Goal: Browse casually: Explore the website without a specific task or goal

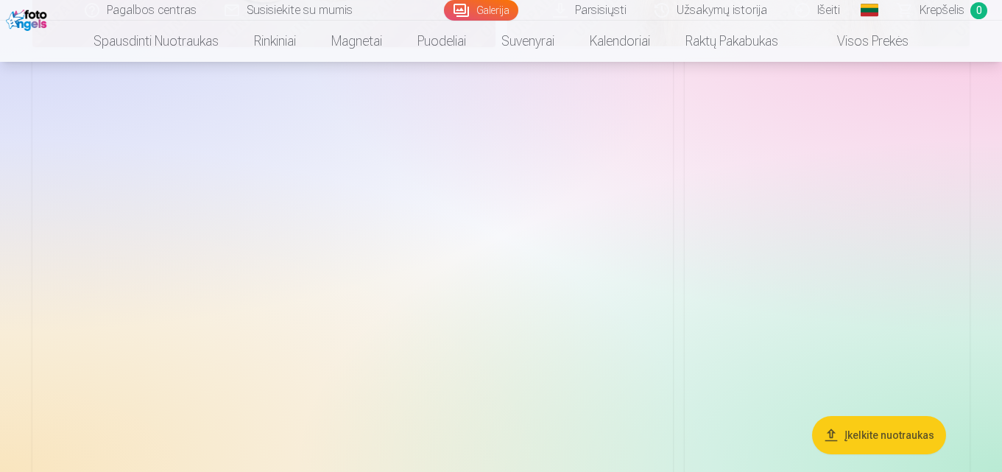
scroll to position [6700, 0]
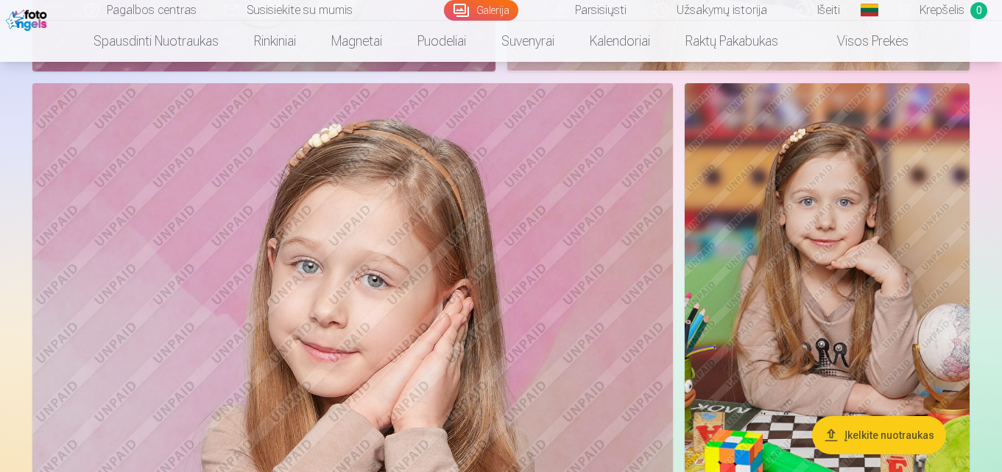
click at [725, 302] on img at bounding box center [827, 296] width 285 height 427
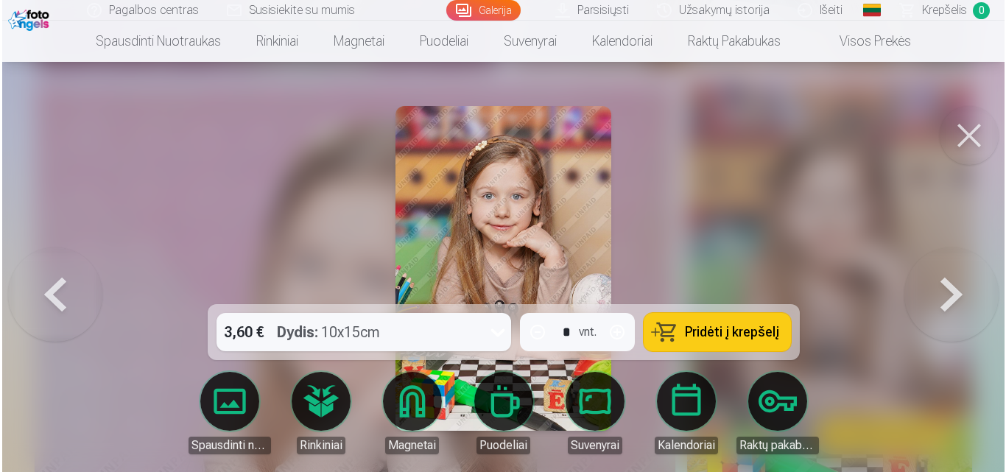
scroll to position [6723, 0]
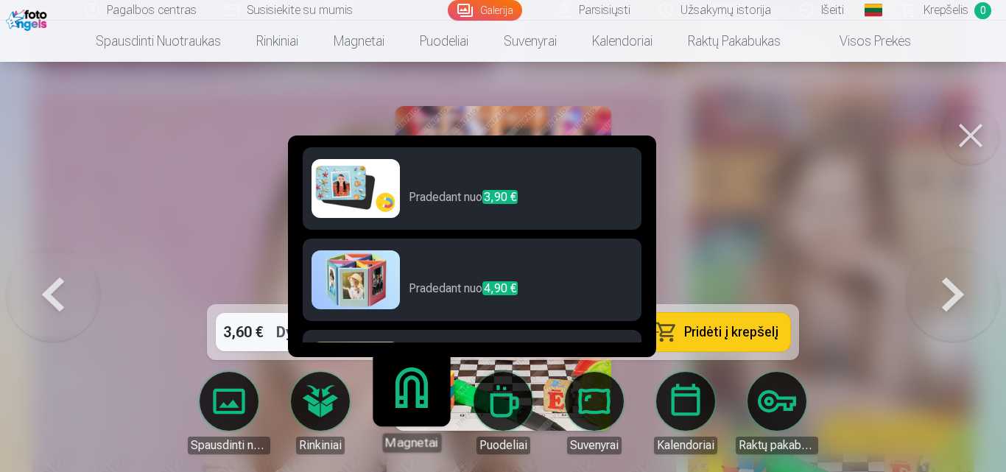
click at [407, 445] on div "Magnetai" at bounding box center [411, 442] width 59 height 19
click at [408, 443] on div "Magnetai" at bounding box center [411, 442] width 59 height 19
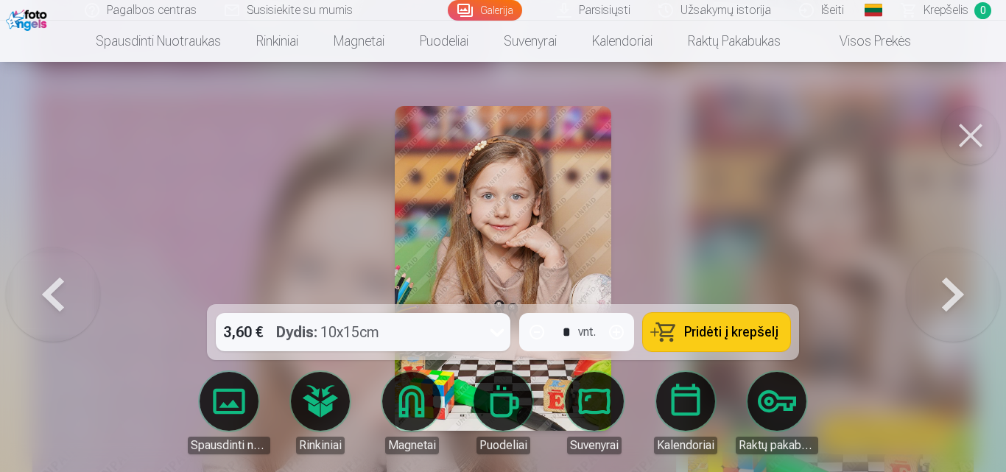
click at [957, 289] on button at bounding box center [953, 268] width 94 height 42
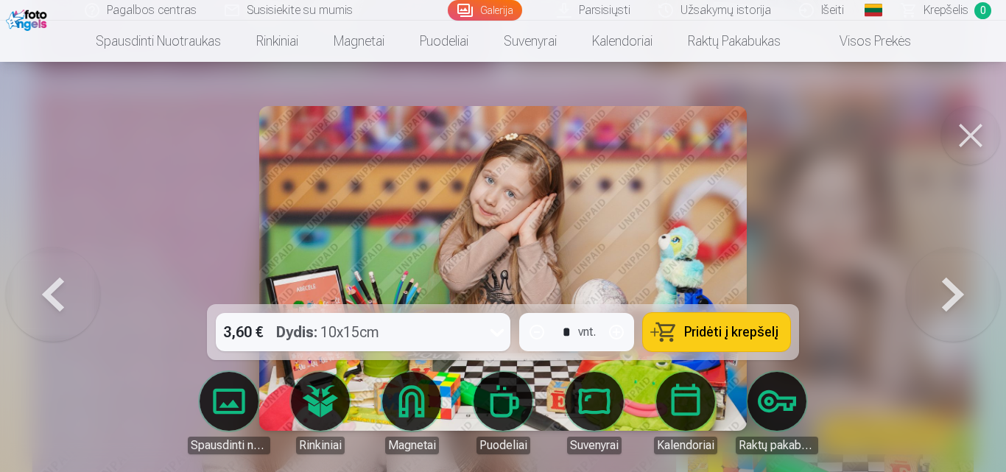
click at [957, 289] on button at bounding box center [953, 268] width 94 height 42
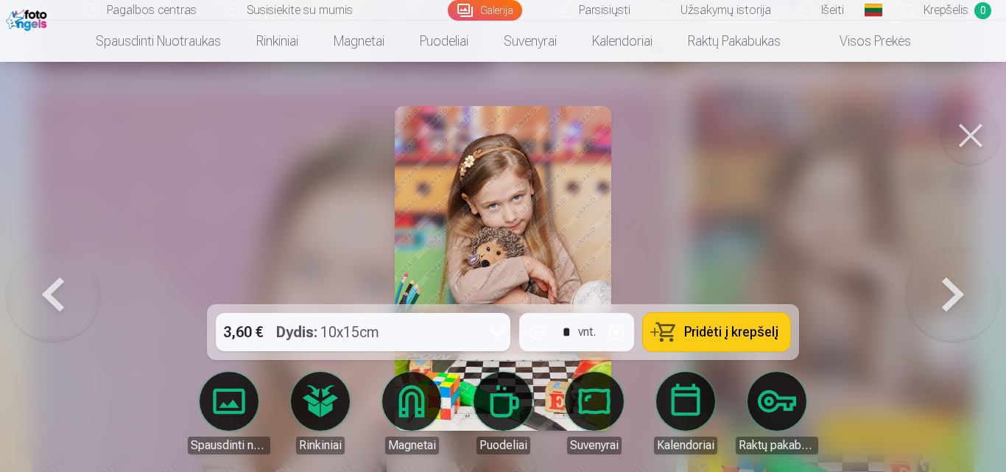
click at [957, 289] on button at bounding box center [953, 268] width 94 height 42
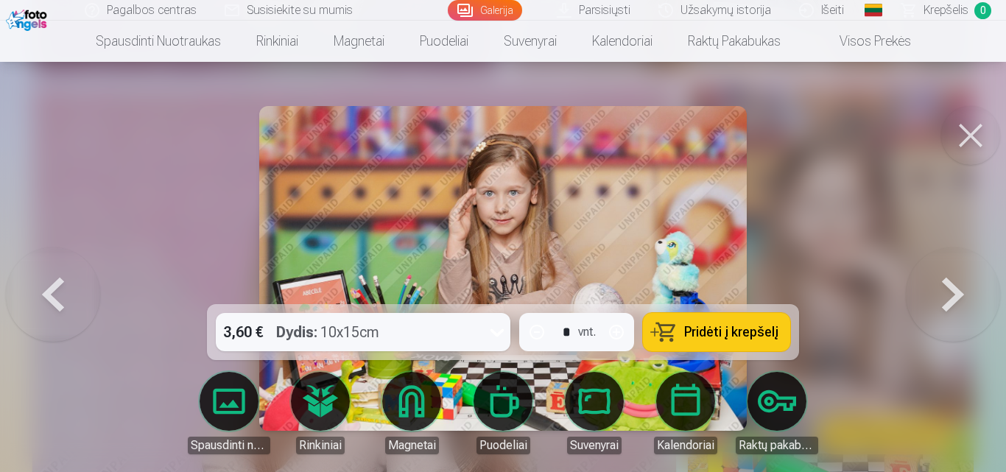
click at [957, 289] on button at bounding box center [953, 268] width 94 height 42
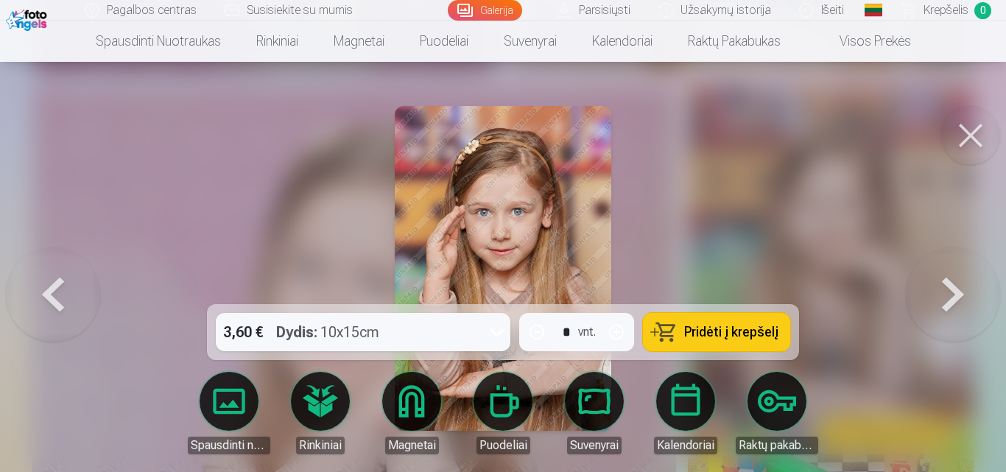
click at [957, 289] on button at bounding box center [953, 268] width 94 height 42
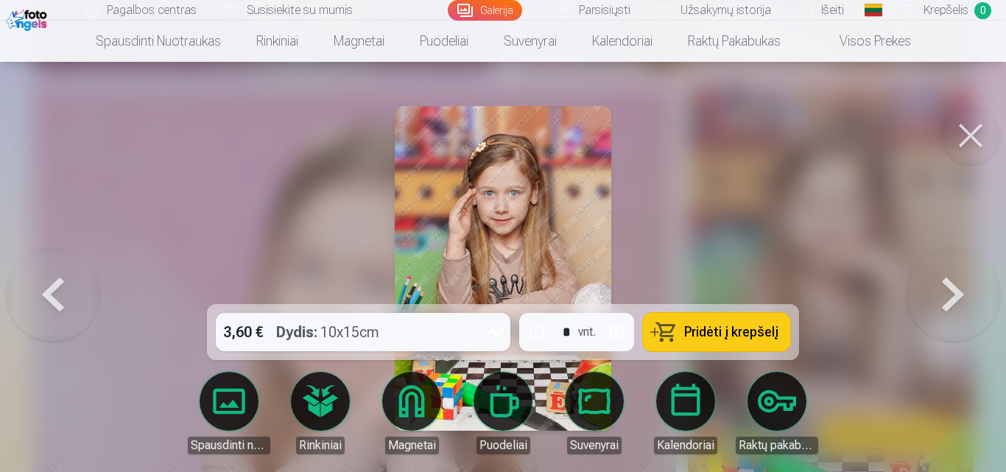
click at [957, 289] on button at bounding box center [953, 268] width 94 height 42
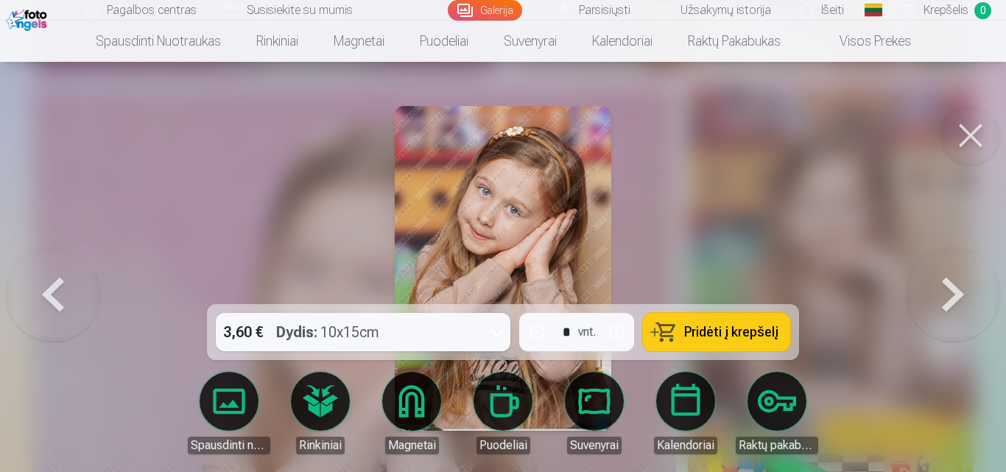
click at [957, 289] on button at bounding box center [953, 268] width 94 height 42
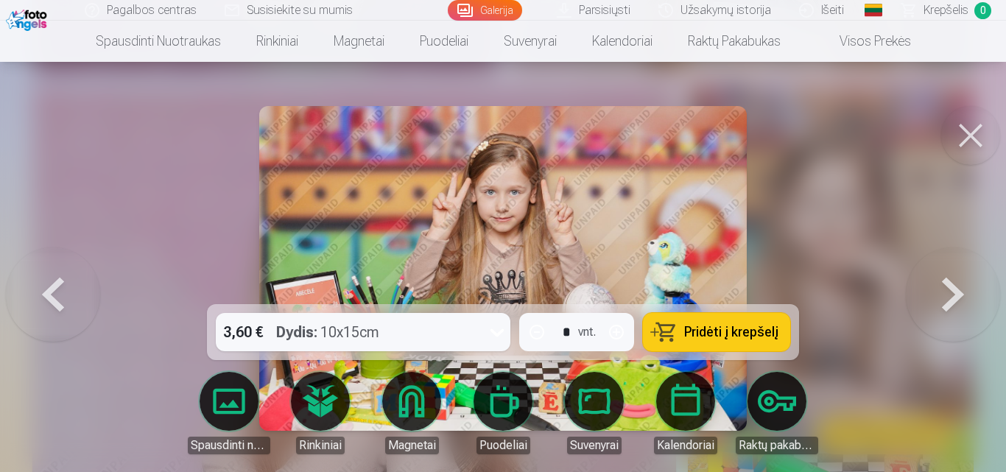
click at [957, 289] on button at bounding box center [953, 268] width 94 height 42
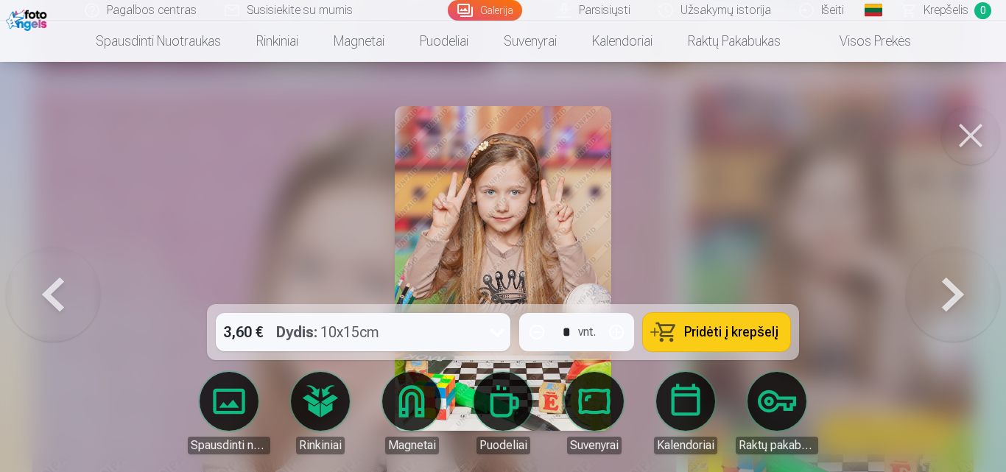
click at [957, 289] on button at bounding box center [953, 268] width 94 height 42
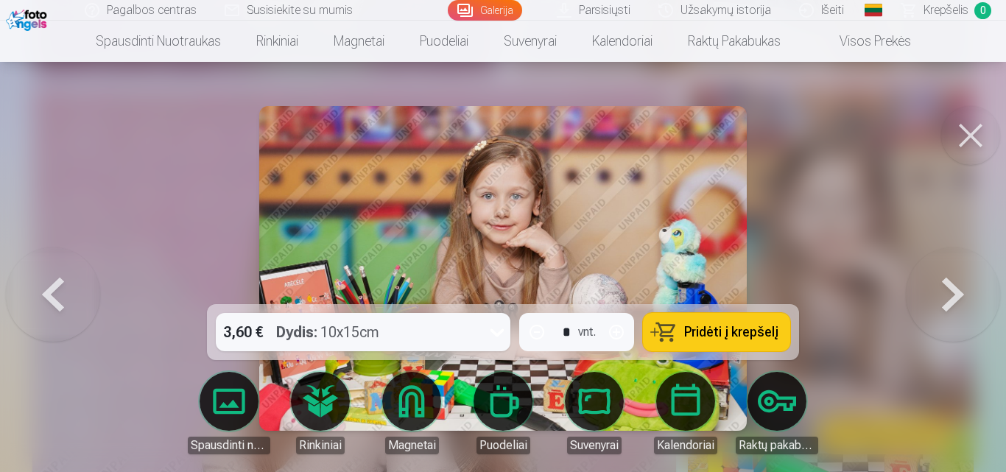
click at [957, 289] on button at bounding box center [953, 268] width 94 height 42
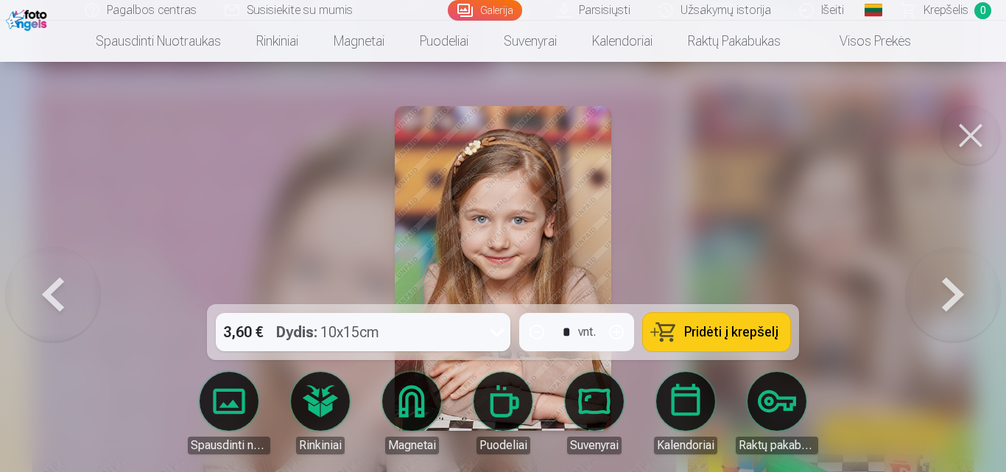
click at [957, 289] on button at bounding box center [953, 268] width 94 height 42
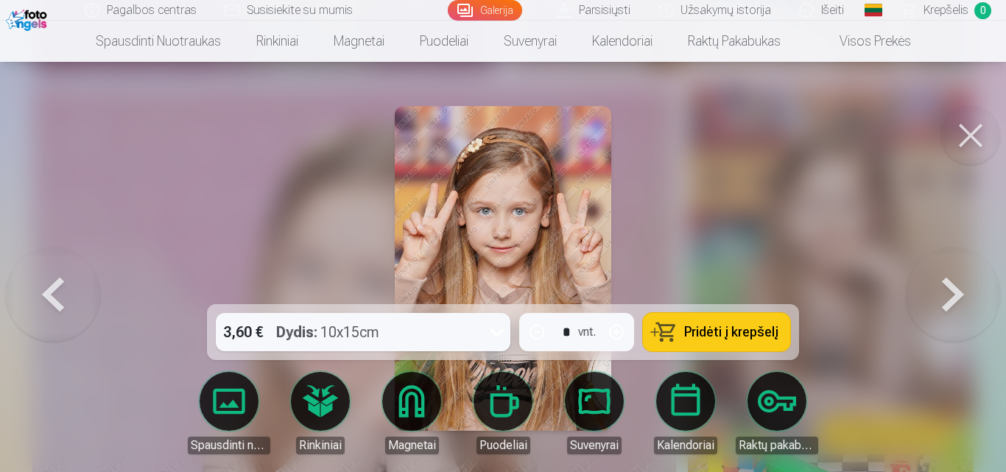
click at [957, 289] on button at bounding box center [953, 268] width 94 height 42
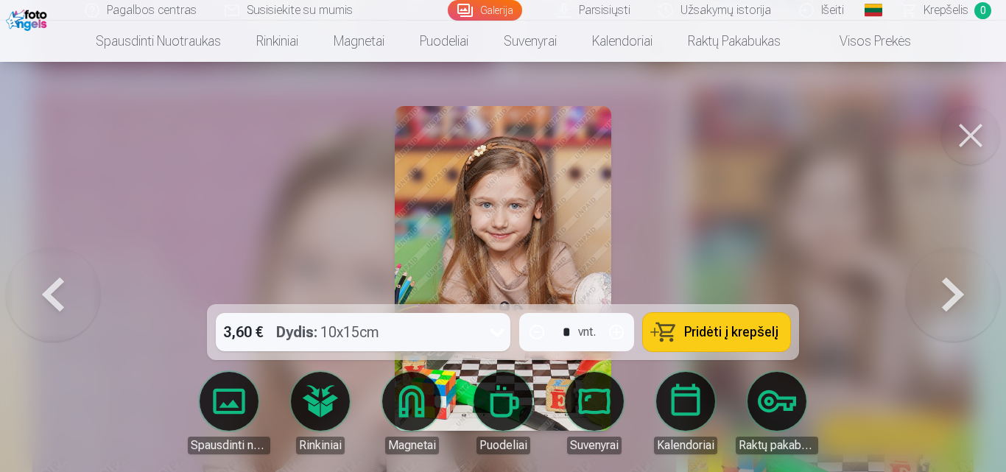
click at [957, 289] on button at bounding box center [953, 268] width 94 height 42
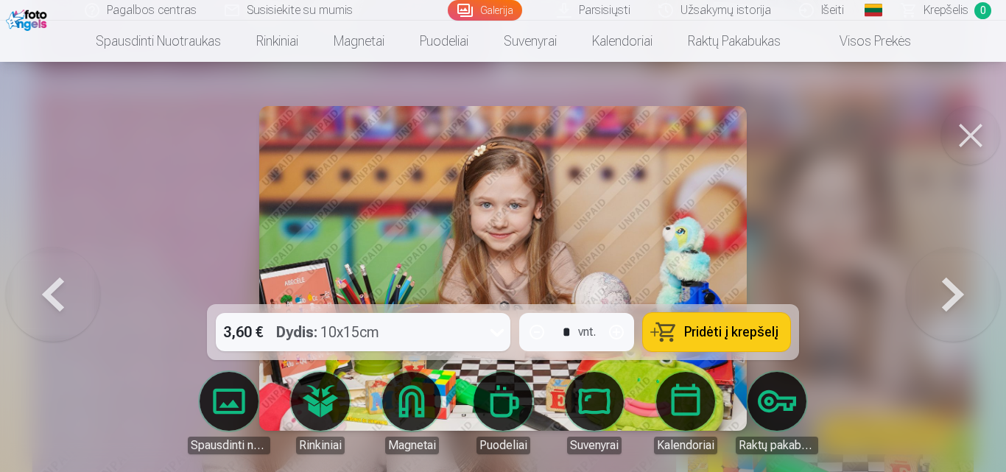
click at [957, 289] on button at bounding box center [953, 268] width 94 height 42
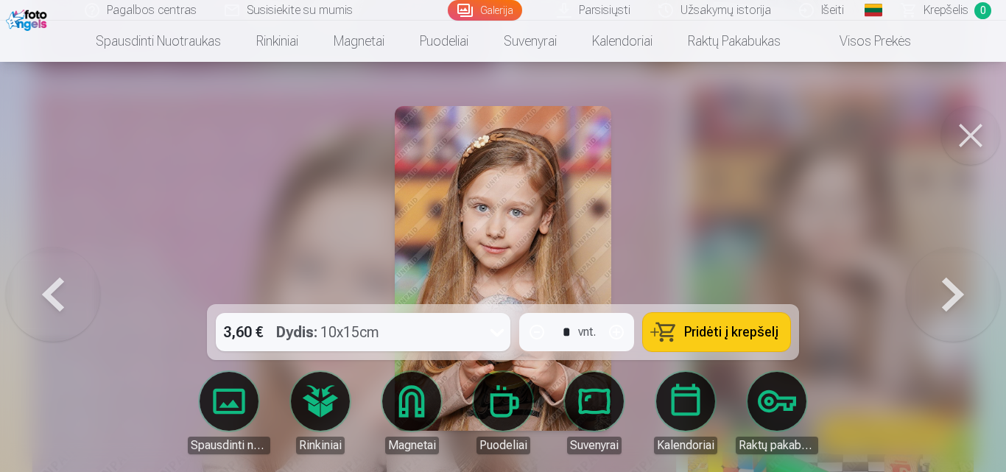
click at [957, 289] on button at bounding box center [953, 268] width 94 height 42
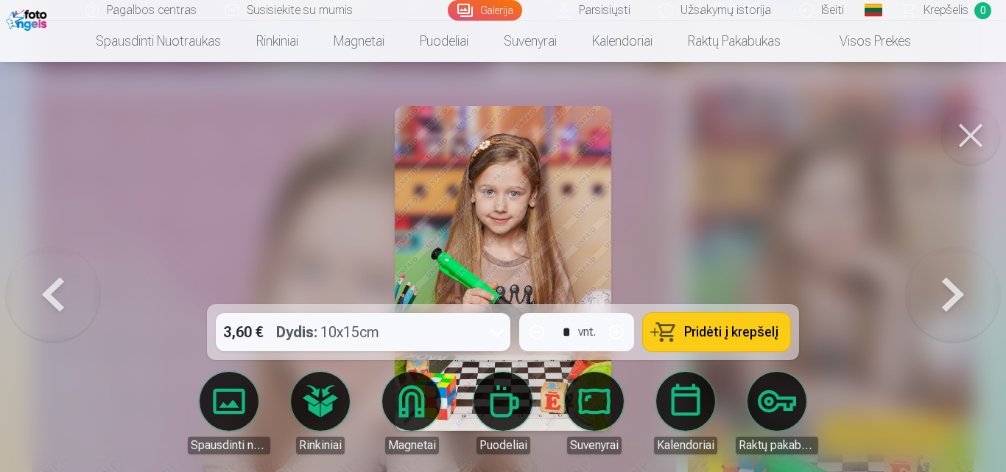
click at [957, 289] on button at bounding box center [953, 268] width 94 height 42
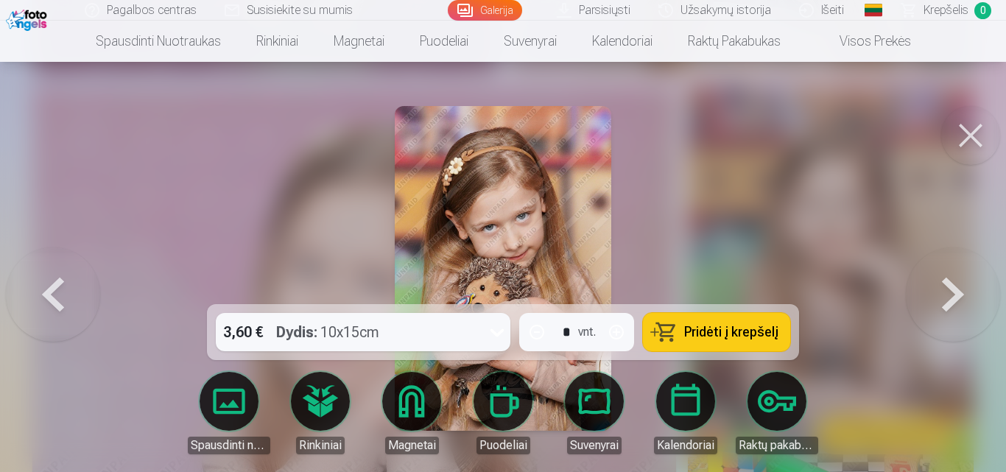
click at [957, 289] on button at bounding box center [953, 268] width 94 height 42
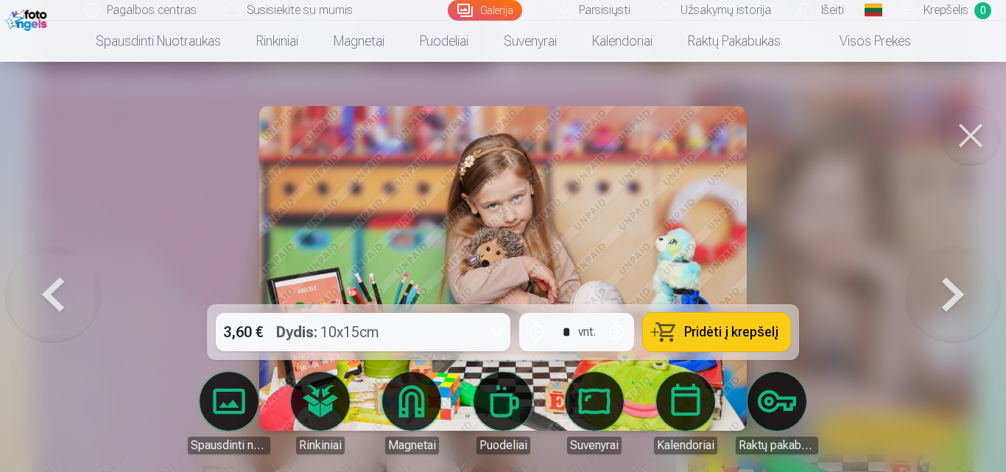
click at [957, 289] on button at bounding box center [953, 268] width 94 height 42
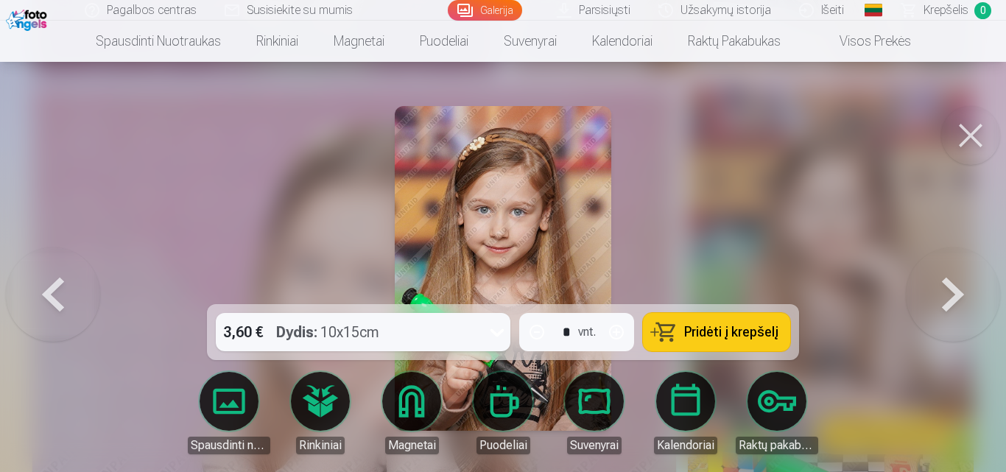
click at [957, 289] on button at bounding box center [953, 268] width 94 height 42
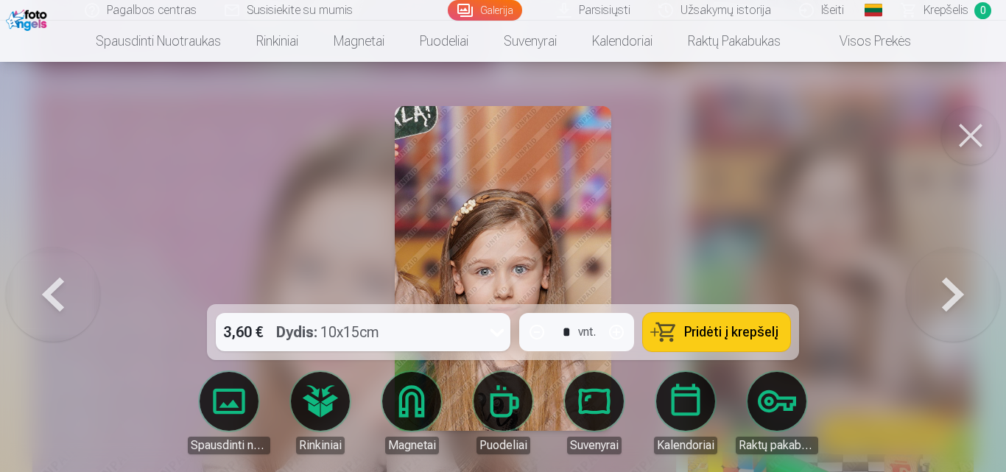
click at [970, 124] on button at bounding box center [970, 135] width 59 height 59
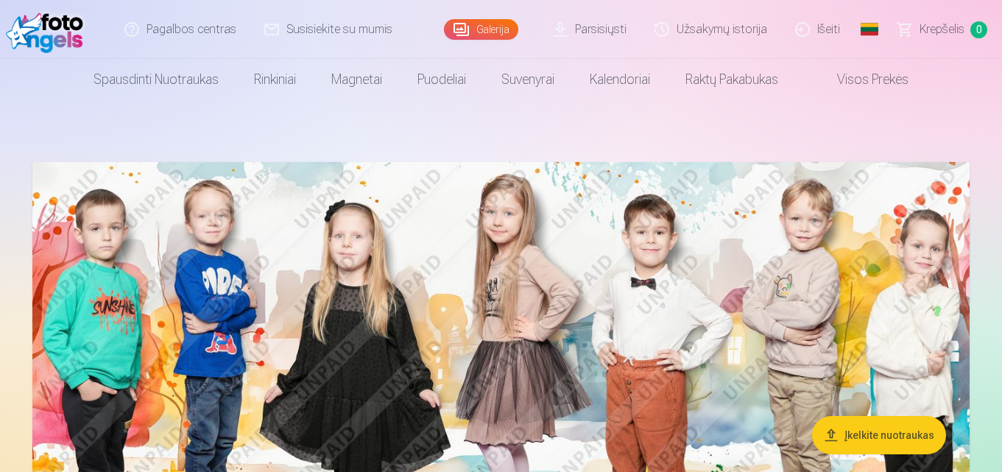
click at [828, 29] on link "Išeiti" at bounding box center [818, 29] width 73 height 59
